Goal: Task Accomplishment & Management: Manage account settings

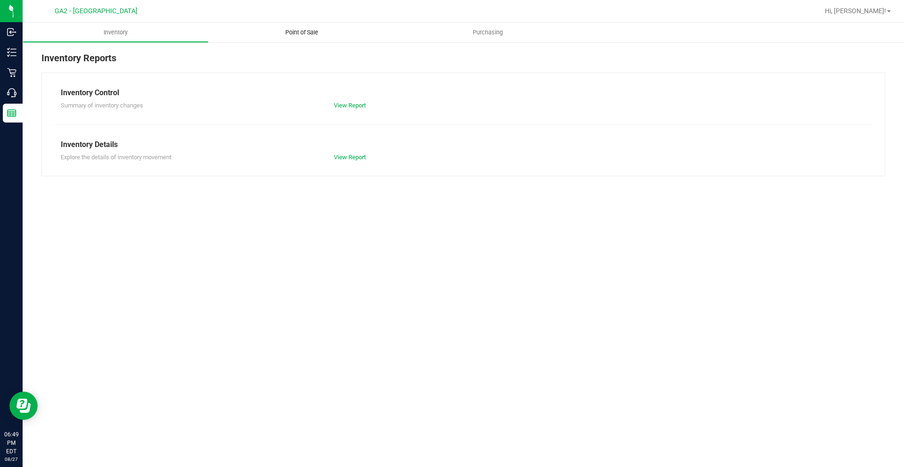
click at [321, 37] on uib-tab-heading "Point of Sale" at bounding box center [302, 33] width 186 height 20
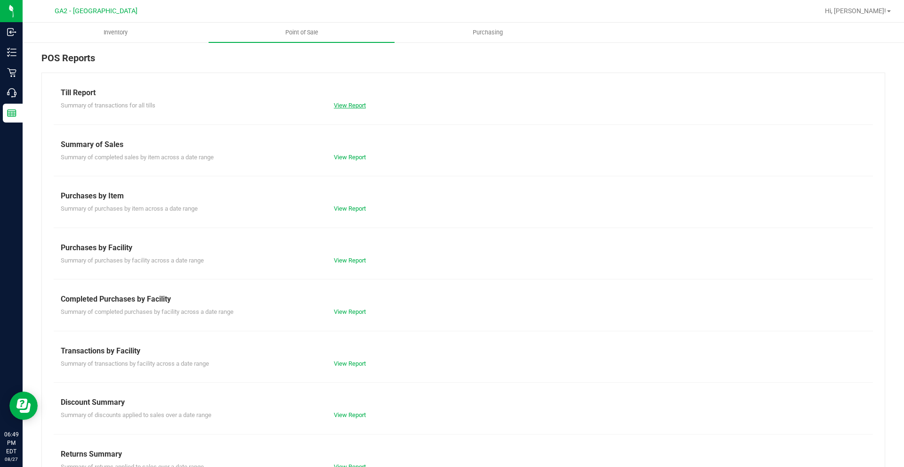
click at [335, 102] on link "View Report" at bounding box center [350, 105] width 32 height 7
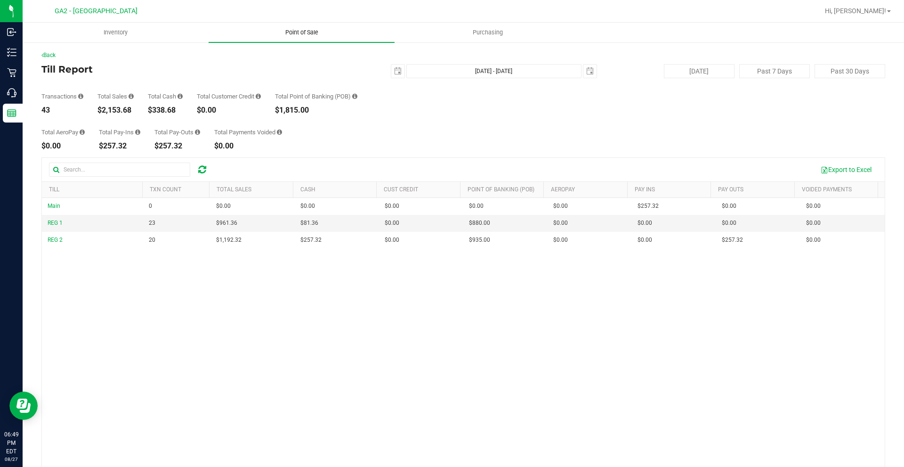
click at [302, 32] on span "Point of Sale" at bounding box center [302, 32] width 58 height 8
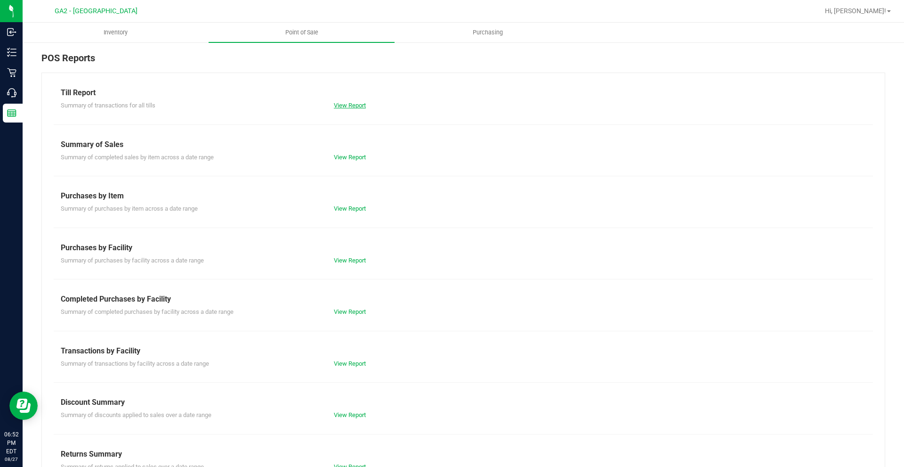
click at [339, 104] on link "View Report" at bounding box center [350, 105] width 32 height 7
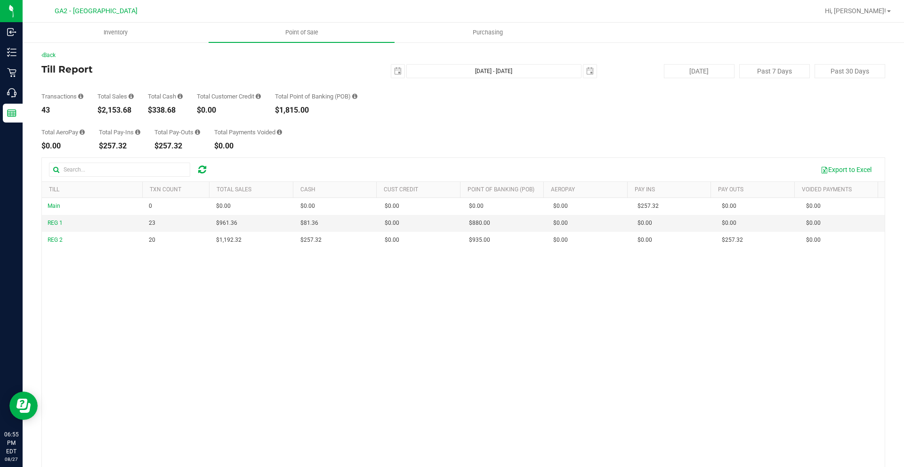
click at [261, 315] on div "Main 0 $0.00 $0.00 $0.00 $0.00 $0.00 $0.00 $0.00 $0.00 $0.00 $0.00 $0.00 $0.00 …" at bounding box center [463, 345] width 843 height 294
click at [600, 369] on div "Main 0 $0.00 $0.00 $0.00 $0.00 $0.00 $0.00 $0.00 $0.00 $0.00 $0.00 $0.00 $0.00 …" at bounding box center [463, 345] width 843 height 294
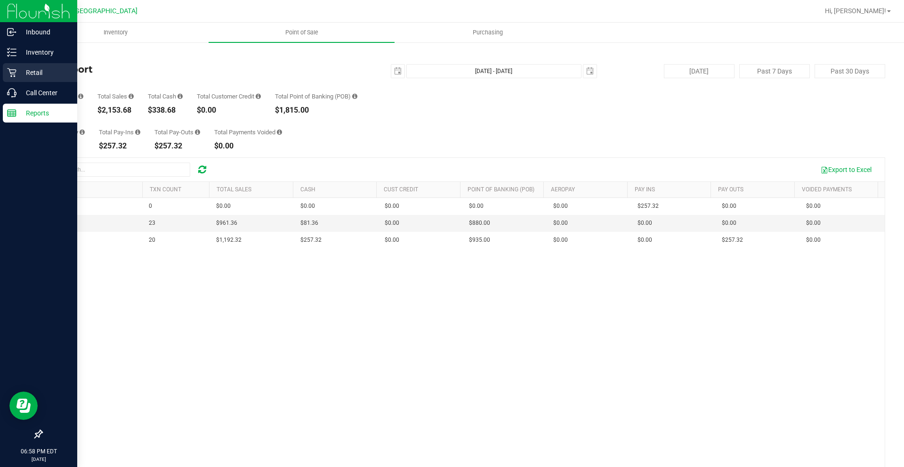
click at [16, 73] on icon at bounding box center [11, 72] width 9 height 9
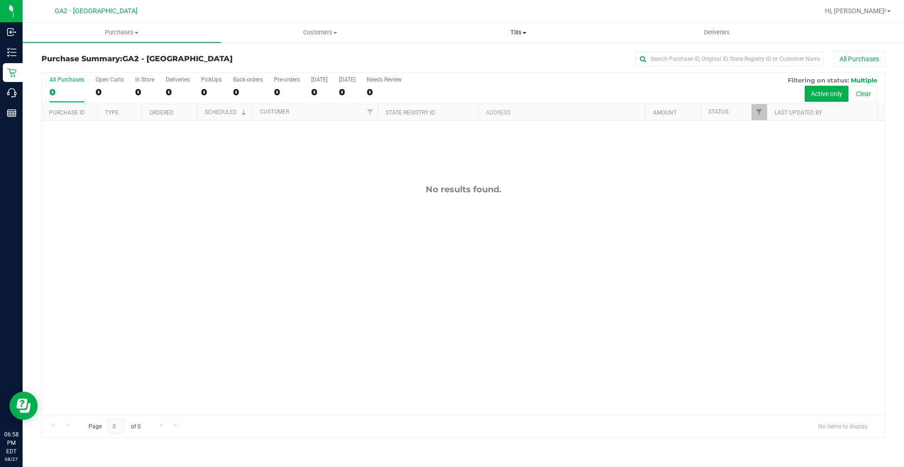
click at [518, 30] on span "Tills" at bounding box center [518, 32] width 197 height 8
click at [493, 52] on li "Manage tills" at bounding box center [518, 56] width 198 height 11
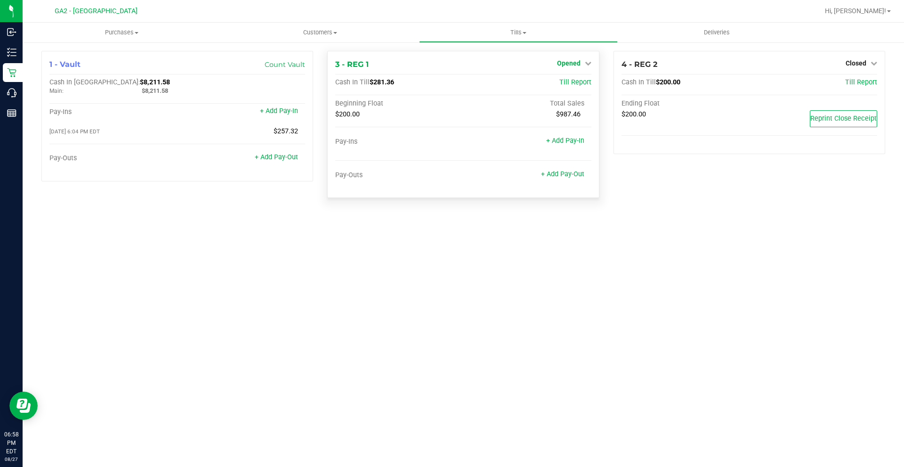
click at [585, 65] on icon at bounding box center [588, 63] width 7 height 7
click at [575, 83] on link "Close Till" at bounding box center [569, 83] width 25 height 8
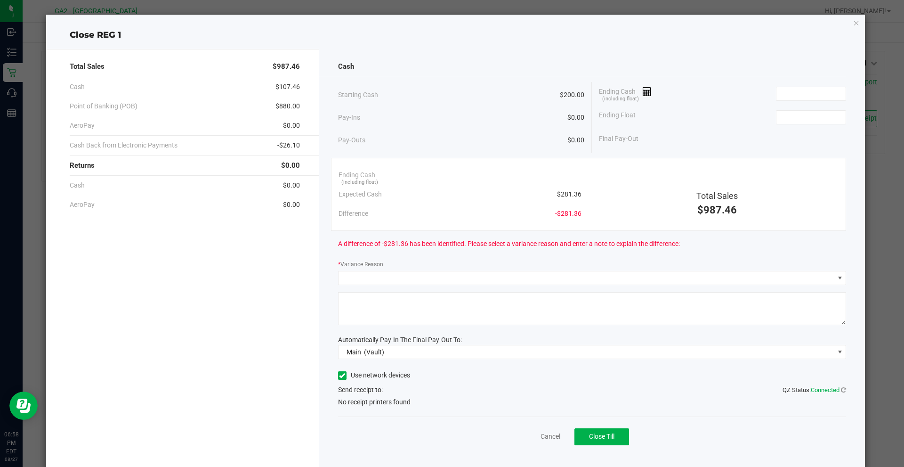
click at [793, 102] on div "Ending Cash (including float)" at bounding box center [722, 94] width 247 height 24
click at [793, 99] on input at bounding box center [810, 93] width 69 height 13
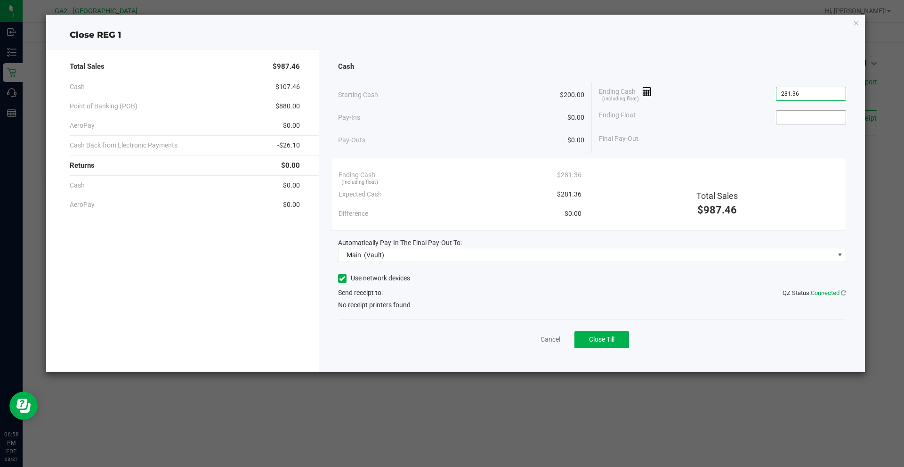
type input "$281.36"
click at [793, 121] on input at bounding box center [810, 117] width 69 height 13
type input "$200.00"
click at [343, 278] on icon at bounding box center [342, 278] width 6 height 0
click at [0, 0] on input "Use network devices" at bounding box center [0, 0] width 0 height 0
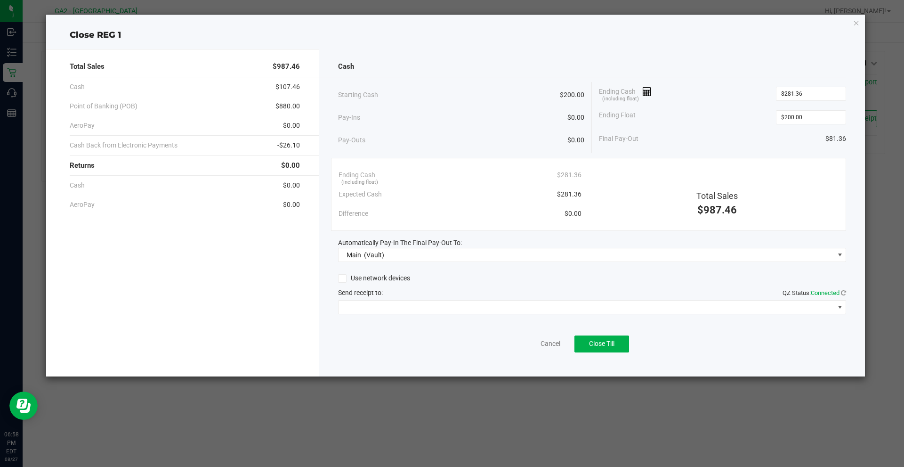
click at [384, 315] on div "Cash Starting Cash $200.00 Pay-Ins $0.00 Pay-Outs $0.00 Ending Cash (including …" at bounding box center [592, 212] width 546 height 327
click at [388, 305] on span at bounding box center [587, 306] width 496 height 13
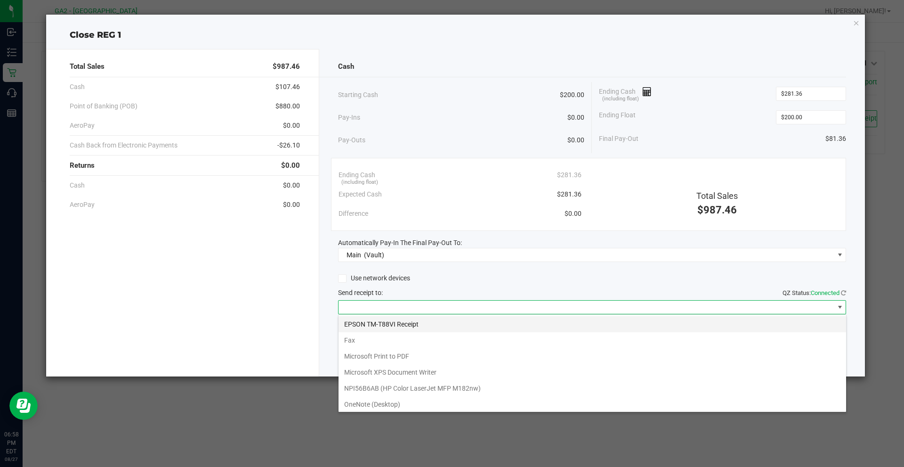
scroll to position [14, 508]
click at [397, 318] on Receipt "EPSON TM-T88VI Receipt" at bounding box center [593, 324] width 508 height 16
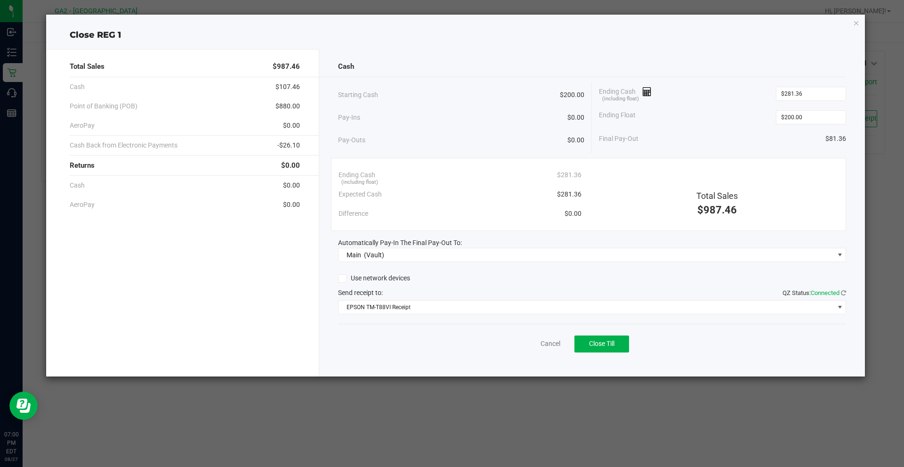
click at [529, 271] on div "Use network devices" at bounding box center [592, 278] width 509 height 14
click at [604, 341] on span "Close Till" at bounding box center [601, 343] width 25 height 8
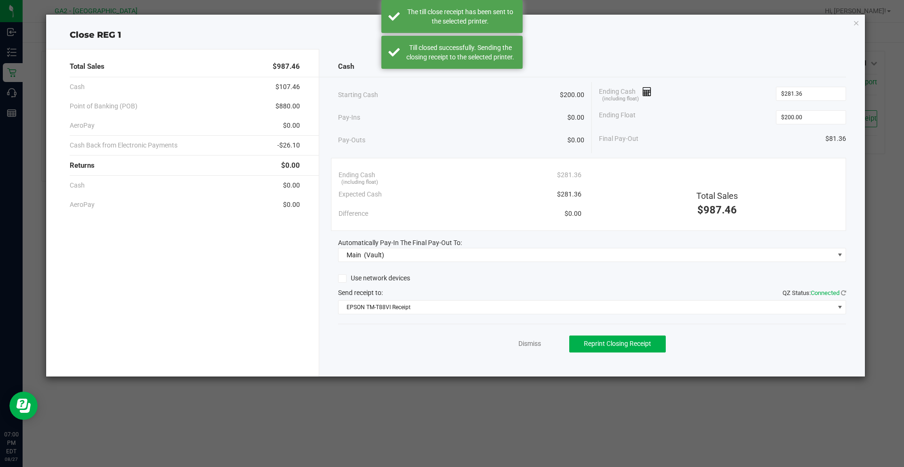
click at [858, 24] on icon "button" at bounding box center [856, 22] width 7 height 11
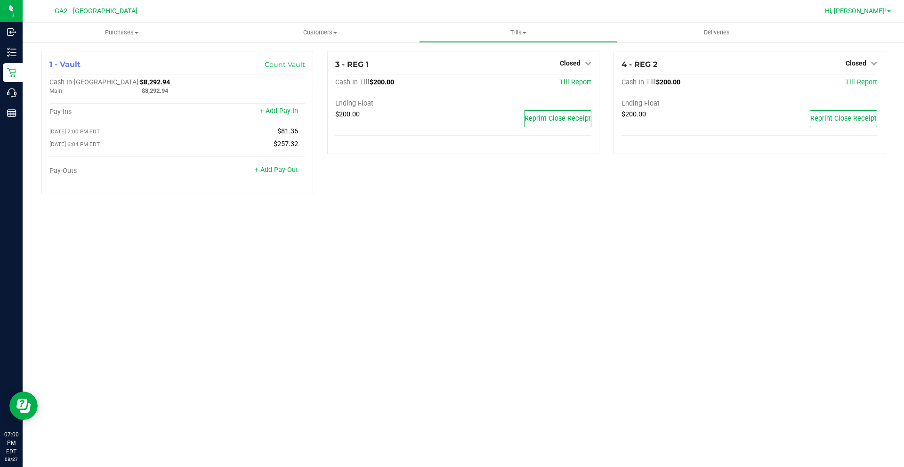
click at [887, 12] on span at bounding box center [889, 11] width 4 height 2
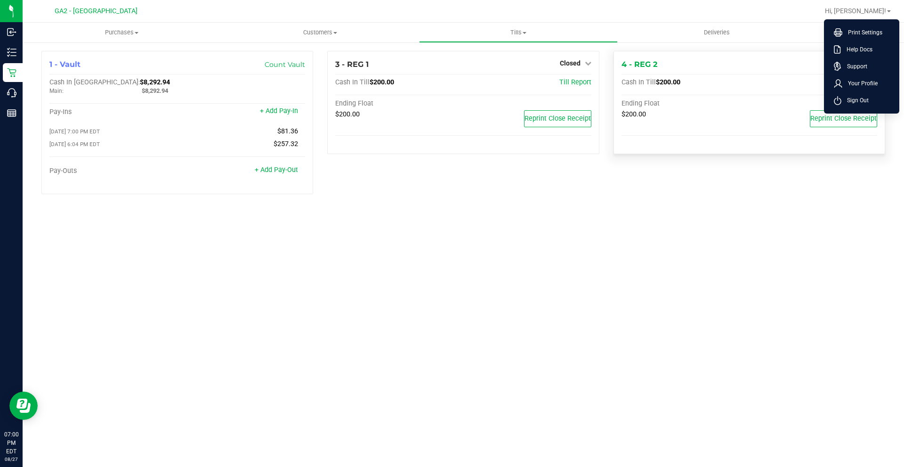
click at [852, 101] on span "Sign Out" at bounding box center [854, 100] width 27 height 9
